Goal: Navigation & Orientation: Find specific page/section

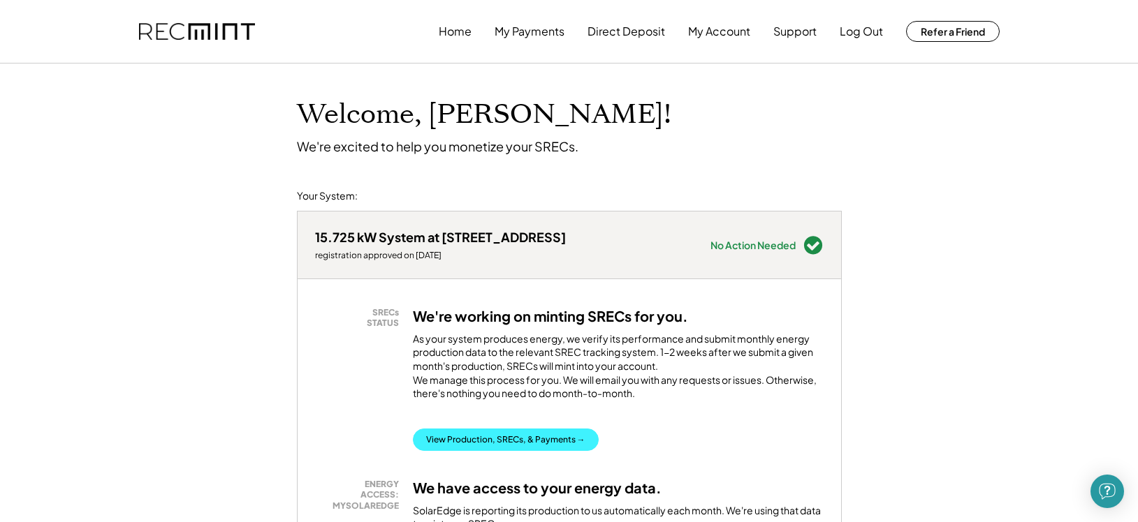
click at [518, 451] on button "View Production, SRECs, & Payments →" at bounding box center [506, 440] width 186 height 22
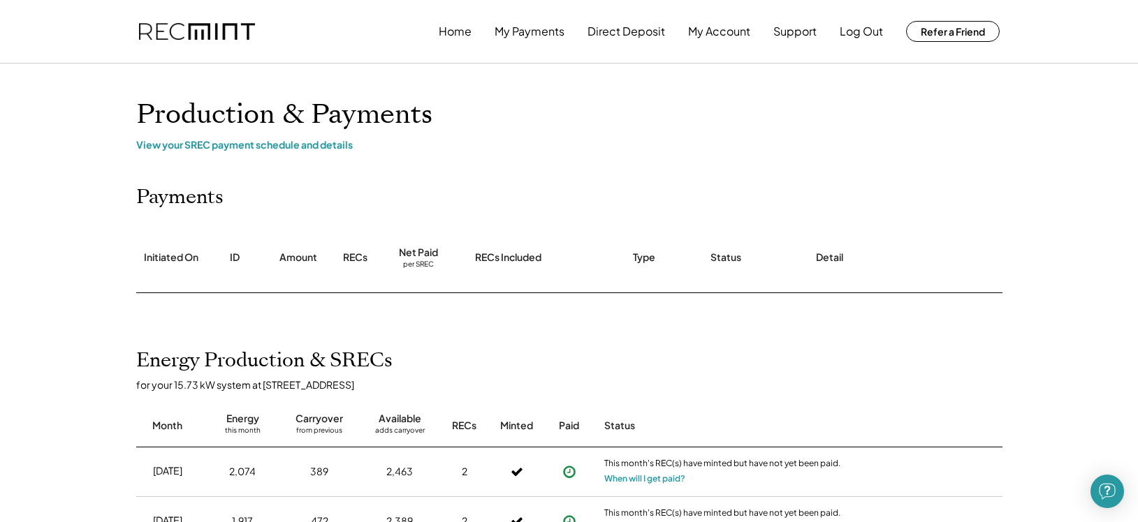
drag, startPoint x: 80, startPoint y: 244, endPoint x: 88, endPoint y: 193, distance: 51.7
click at [453, 34] on button "Home" at bounding box center [455, 31] width 33 height 28
